Goal: Task Accomplishment & Management: Complete application form

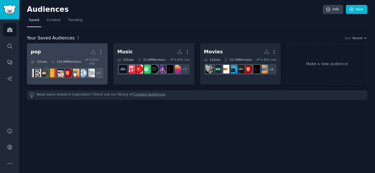
click at [68, 47] on link "pop More 15 Sub s 210.8M Members 0.22 % /mo r/celebrities + 7" at bounding box center [67, 63] width 81 height 41
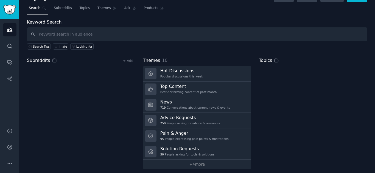
scroll to position [16, 0]
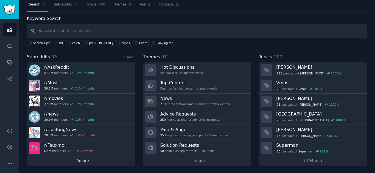
click at [78, 156] on link "+ 9 more" at bounding box center [81, 161] width 108 height 10
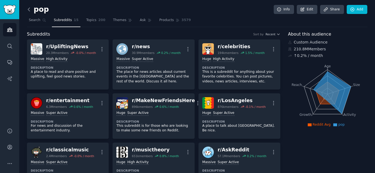
click at [30, 9] on icon at bounding box center [29, 10] width 6 height 6
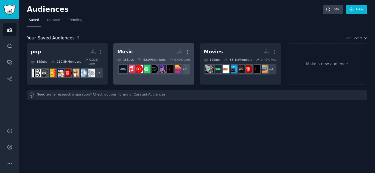
click at [147, 49] on h2 "Music More" at bounding box center [153, 52] width 73 height 10
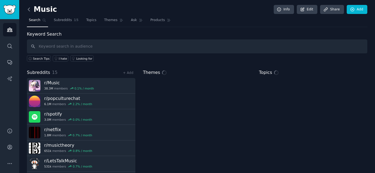
click at [31, 11] on icon at bounding box center [29, 10] width 6 height 6
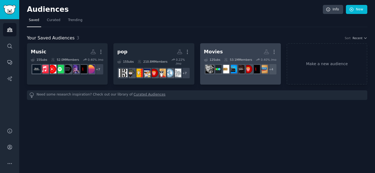
click at [213, 49] on div "Movies" at bounding box center [213, 52] width 19 height 7
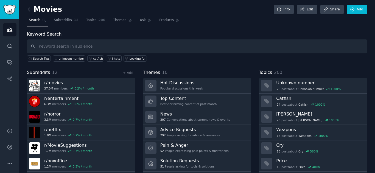
scroll to position [16, 0]
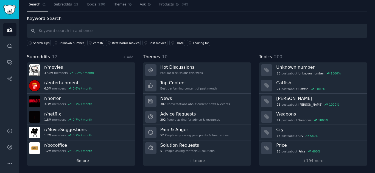
click at [99, 159] on link "+ 6 more" at bounding box center [81, 161] width 108 height 10
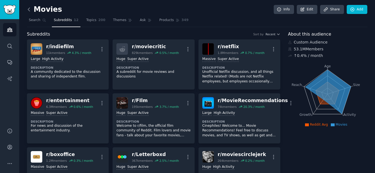
click at [30, 10] on icon at bounding box center [29, 10] width 6 height 6
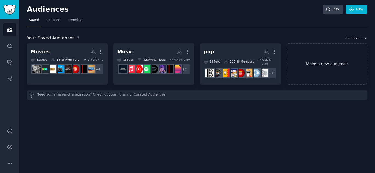
click at [313, 65] on link "Make a new audience" at bounding box center [327, 63] width 81 height 41
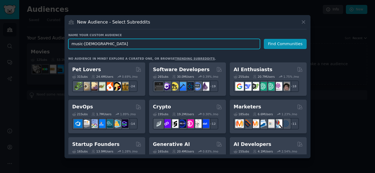
type input "music-[PERSON_NAME]"
click button "Find Communities" at bounding box center [285, 44] width 43 height 10
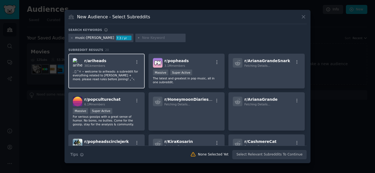
click at [105, 73] on p ". 𖦹 ˚☼ ⋆ welcome to ariheads: a subreddit for everything related to [PERSON_NAM…" at bounding box center [107, 76] width 68 height 12
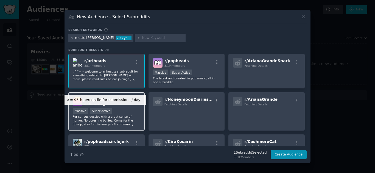
click at [111, 109] on div "Super Active" at bounding box center [101, 111] width 22 height 6
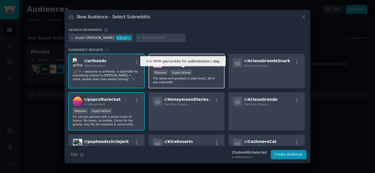
click at [188, 68] on div "r/ popheads 3.1M members" at bounding box center [187, 63] width 68 height 10
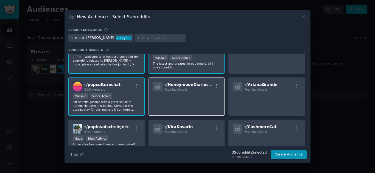
scroll to position [14, 0]
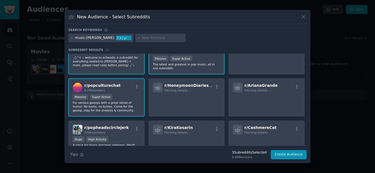
click at [142, 37] on input "text" at bounding box center [163, 38] width 42 height 5
type input "[PERSON_NAME]"
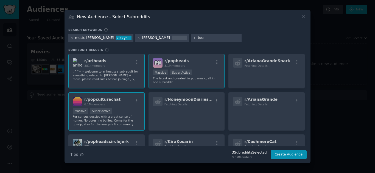
type input "tours"
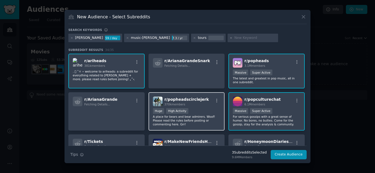
click at [198, 104] on div "370k members" at bounding box center [186, 105] width 44 height 4
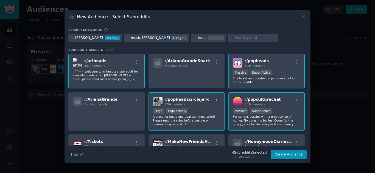
click at [175, 49] on h3 "Subreddit Results 34 / 35" at bounding box center [187, 50] width 238 height 4
click at [287, 153] on button "Create Audience" at bounding box center [289, 154] width 36 height 9
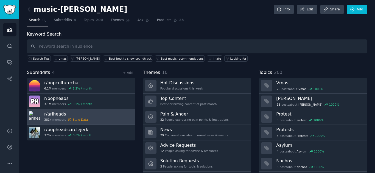
click at [106, 116] on link "r/ ariheads 381k members Stale Data" at bounding box center [81, 118] width 108 height 16
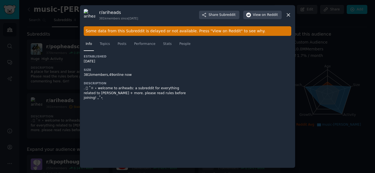
click at [180, 30] on div "Some data from this Subreddit is delayed or not available. Press "View on Reddi…" at bounding box center [187, 31] width 207 height 10
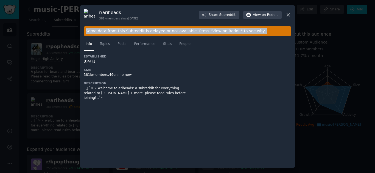
click at [180, 30] on div "Some data from this Subreddit is delayed or not available. Press "View on Reddi…" at bounding box center [187, 31] width 207 height 10
click at [106, 45] on span "Topics" at bounding box center [105, 44] width 10 height 5
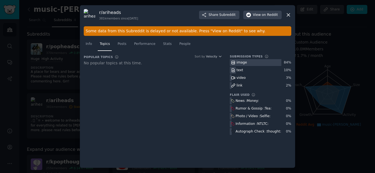
drag, startPoint x: 249, startPoint y: 63, endPoint x: 236, endPoint y: 63, distance: 12.6
click at [236, 63] on div "image" at bounding box center [260, 62] width 61 height 7
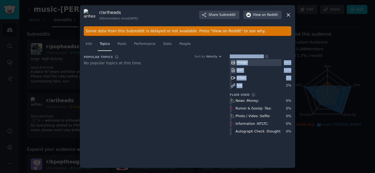
drag, startPoint x: 241, startPoint y: 86, endPoint x: 225, endPoint y: 86, distance: 16.2
click at [225, 86] on div "Popular Topics Common topics discussed in the most recent submissions in the su…" at bounding box center [187, 97] width 207 height 85
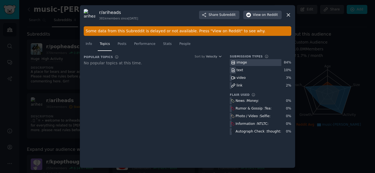
click at [234, 86] on icon at bounding box center [233, 86] width 4 height 4
click at [124, 44] on span "Posts" at bounding box center [121, 44] width 9 height 5
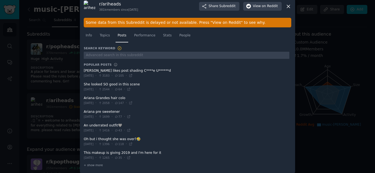
scroll to position [12, 0]
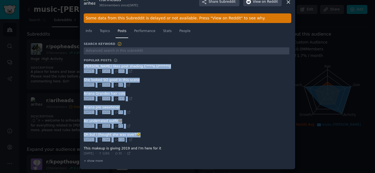
drag, startPoint x: 163, startPoint y: 155, endPoint x: 81, endPoint y: 64, distance: 121.9
click at [81, 64] on div "r/ ariheads 381k members since [DATE] Share Subreddit View on Reddit Some data …" at bounding box center [187, 80] width 215 height 177
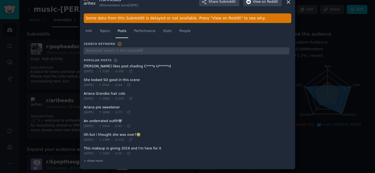
click at [130, 66] on span at bounding box center [187, 68] width 206 height 13
click at [145, 32] on span "Performance" at bounding box center [144, 31] width 21 height 5
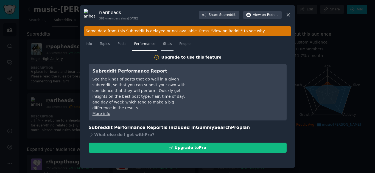
click at [161, 44] on link "Stats" at bounding box center [167, 45] width 12 height 11
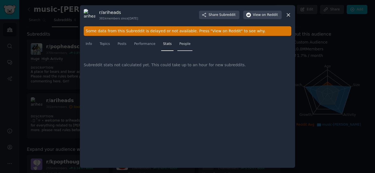
click at [182, 46] on span "People" at bounding box center [184, 44] width 11 height 5
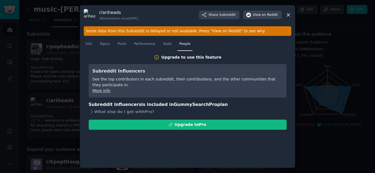
click at [55, 78] on div at bounding box center [187, 86] width 375 height 173
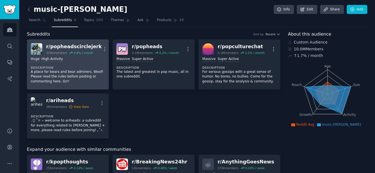
click at [67, 42] on link "r/ popheadscirclejerk 370k members 0.8 % / month More Huge High Activity Descri…" at bounding box center [68, 65] width 82 height 50
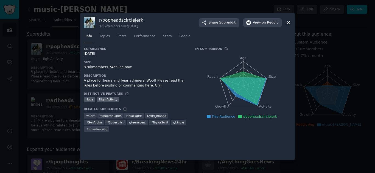
click at [90, 67] on div "370k members, 74 online now" at bounding box center [136, 67] width 104 height 5
click at [105, 37] on span "Topics" at bounding box center [105, 36] width 10 height 5
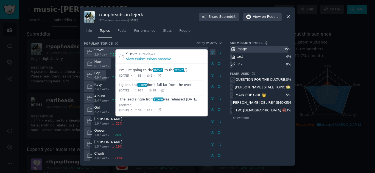
click at [213, 52] on icon at bounding box center [212, 52] width 1 height 1
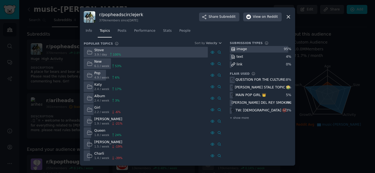
click at [209, 54] on div "Stove 3.9 / day 100 %" at bounding box center [153, 52] width 138 height 11
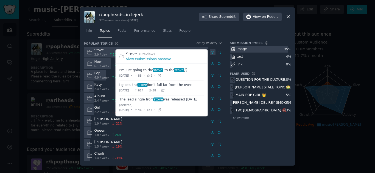
click at [211, 54] on icon at bounding box center [213, 53] width 4 height 4
click at [150, 71] on span at bounding box center [161, 73] width 85 height 15
click at [129, 76] on span "[DATE]" at bounding box center [124, 76] width 10 height 4
click at [140, 73] on span at bounding box center [161, 73] width 85 height 15
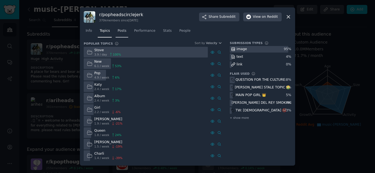
click at [121, 33] on link "Posts" at bounding box center [122, 32] width 13 height 11
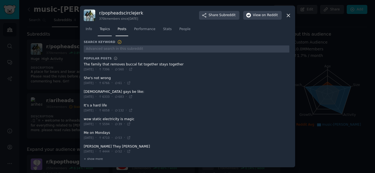
click at [106, 34] on link "Topics" at bounding box center [105, 30] width 14 height 11
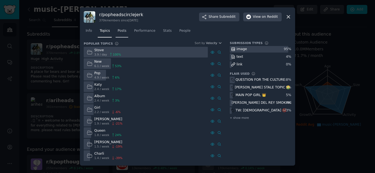
click at [119, 32] on span "Posts" at bounding box center [121, 31] width 9 height 5
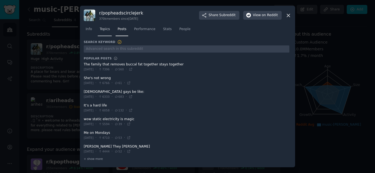
click at [106, 32] on link "Topics" at bounding box center [105, 30] width 14 height 11
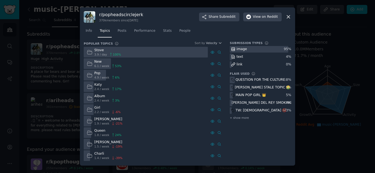
click at [55, 105] on div at bounding box center [187, 86] width 375 height 173
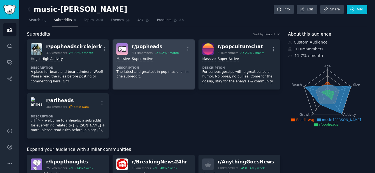
click at [175, 46] on div "r/ popheads" at bounding box center [155, 46] width 47 height 7
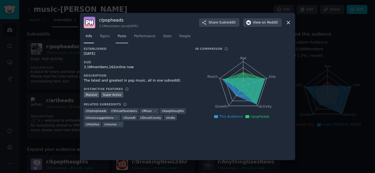
click at [122, 37] on span "Posts" at bounding box center [121, 36] width 9 height 5
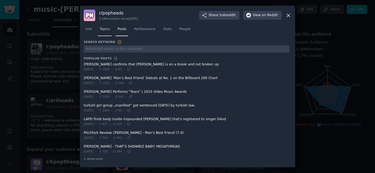
click at [108, 31] on span "Topics" at bounding box center [105, 29] width 10 height 5
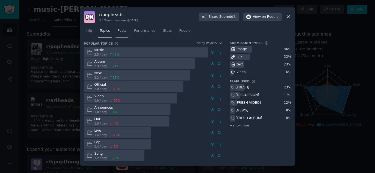
click at [123, 34] on link "Posts" at bounding box center [122, 32] width 13 height 11
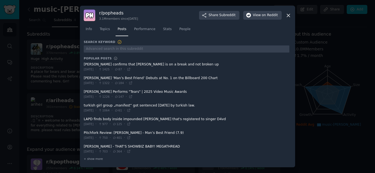
click at [178, 91] on span at bounding box center [187, 94] width 206 height 13
click at [178, 92] on span at bounding box center [187, 94] width 206 height 13
click at [103, 30] on span "Topics" at bounding box center [105, 29] width 10 height 5
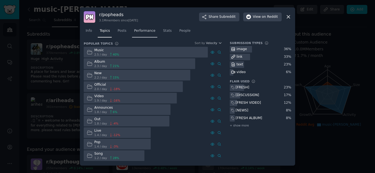
click at [139, 32] on span "Performance" at bounding box center [144, 31] width 21 height 5
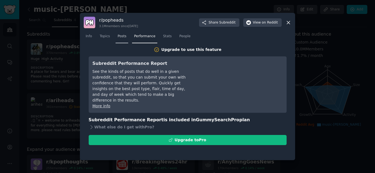
click at [120, 37] on span "Posts" at bounding box center [121, 36] width 9 height 5
